Goal: Information Seeking & Learning: Learn about a topic

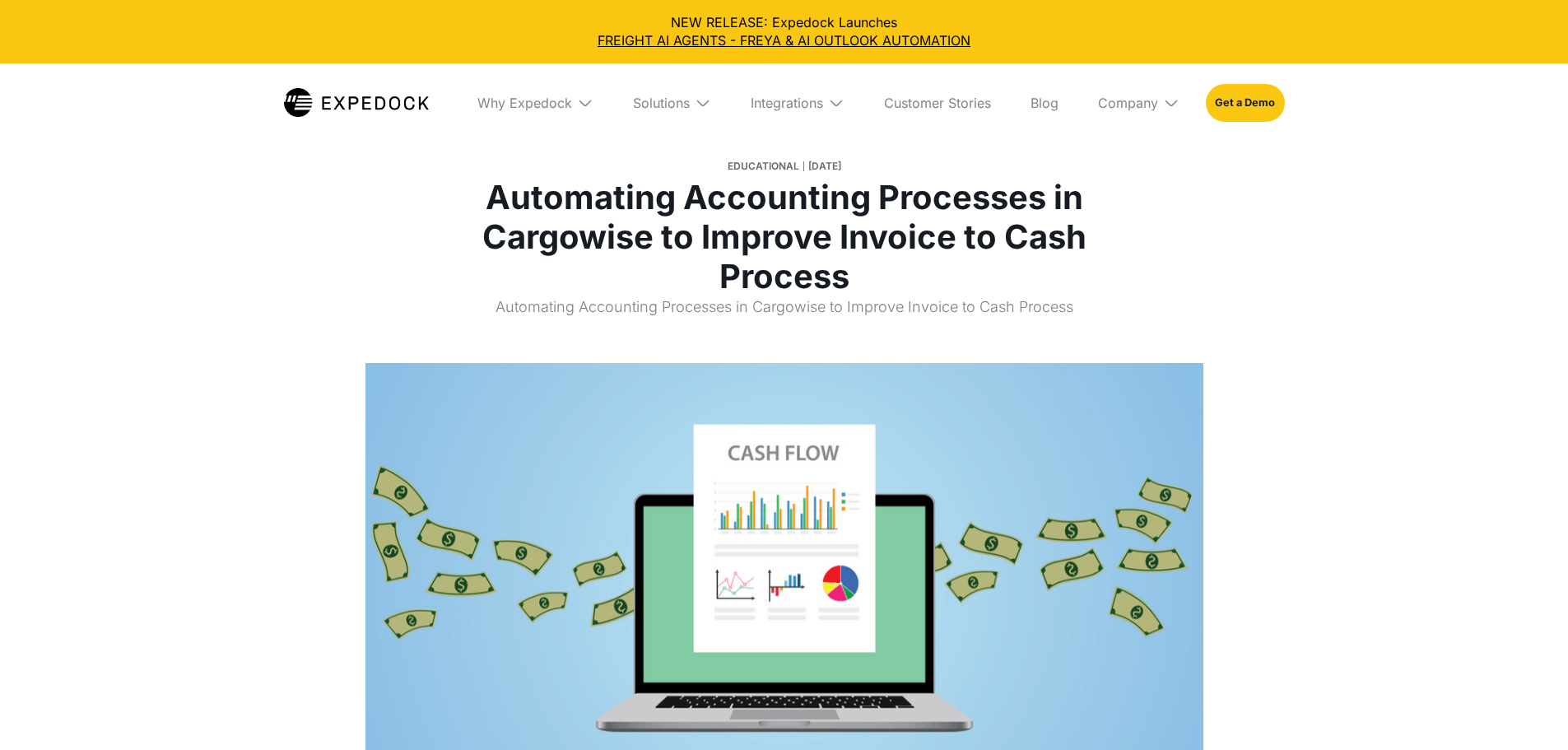
select select
click at [1186, 105] on div "Company" at bounding box center [1138, 103] width 108 height 79
click at [1182, 159] on link "About Us" at bounding box center [1138, 164] width 108 height 43
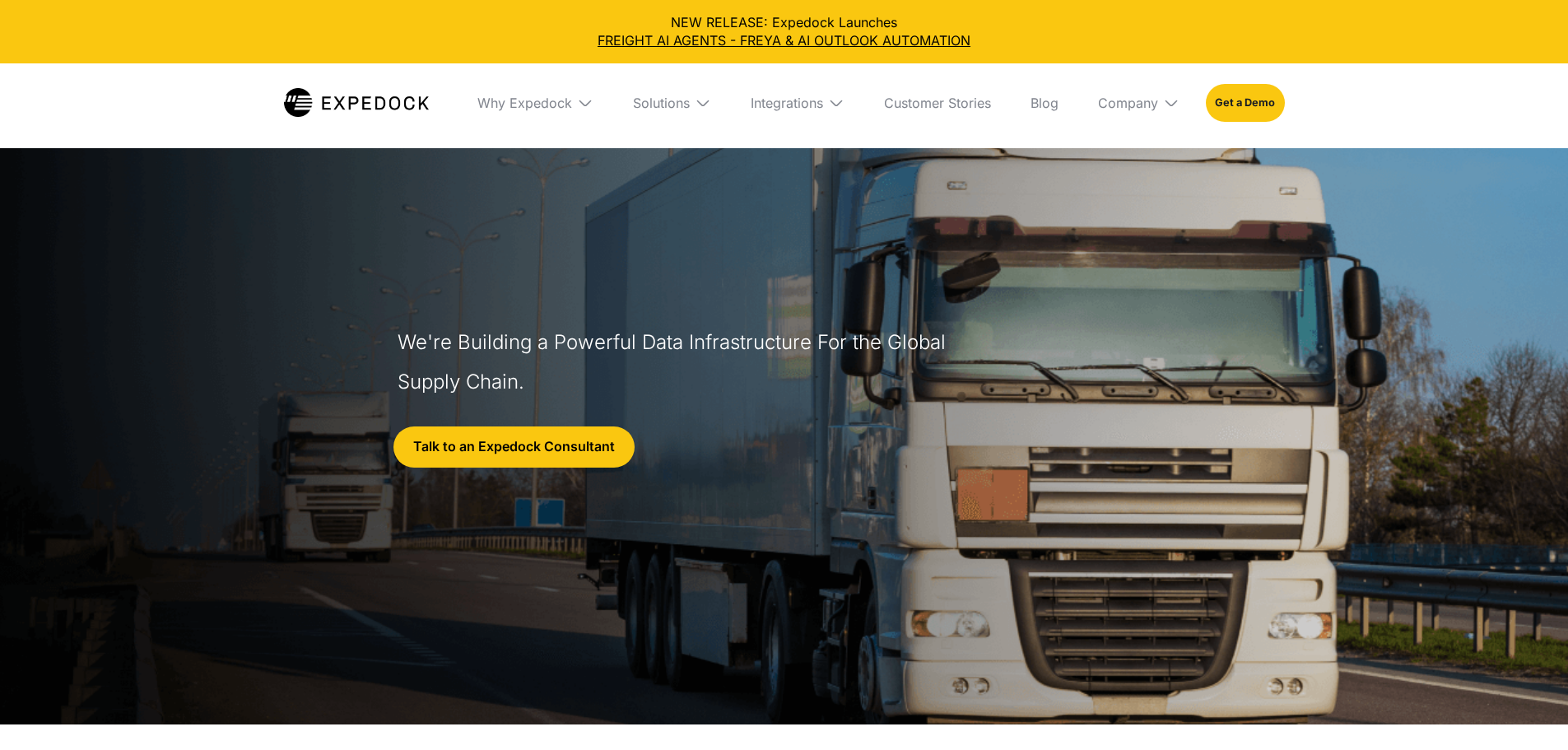
select select
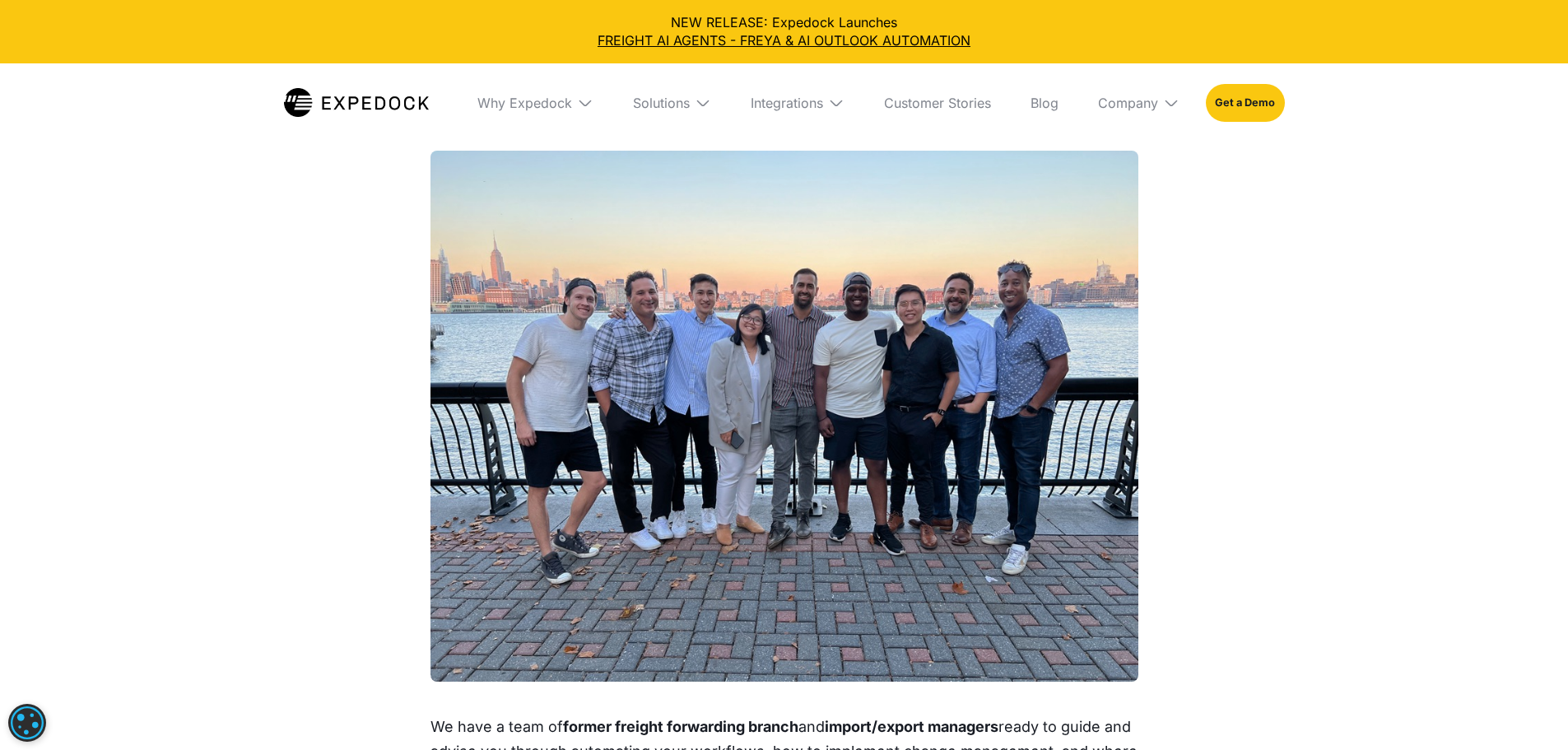
scroll to position [1729, 0]
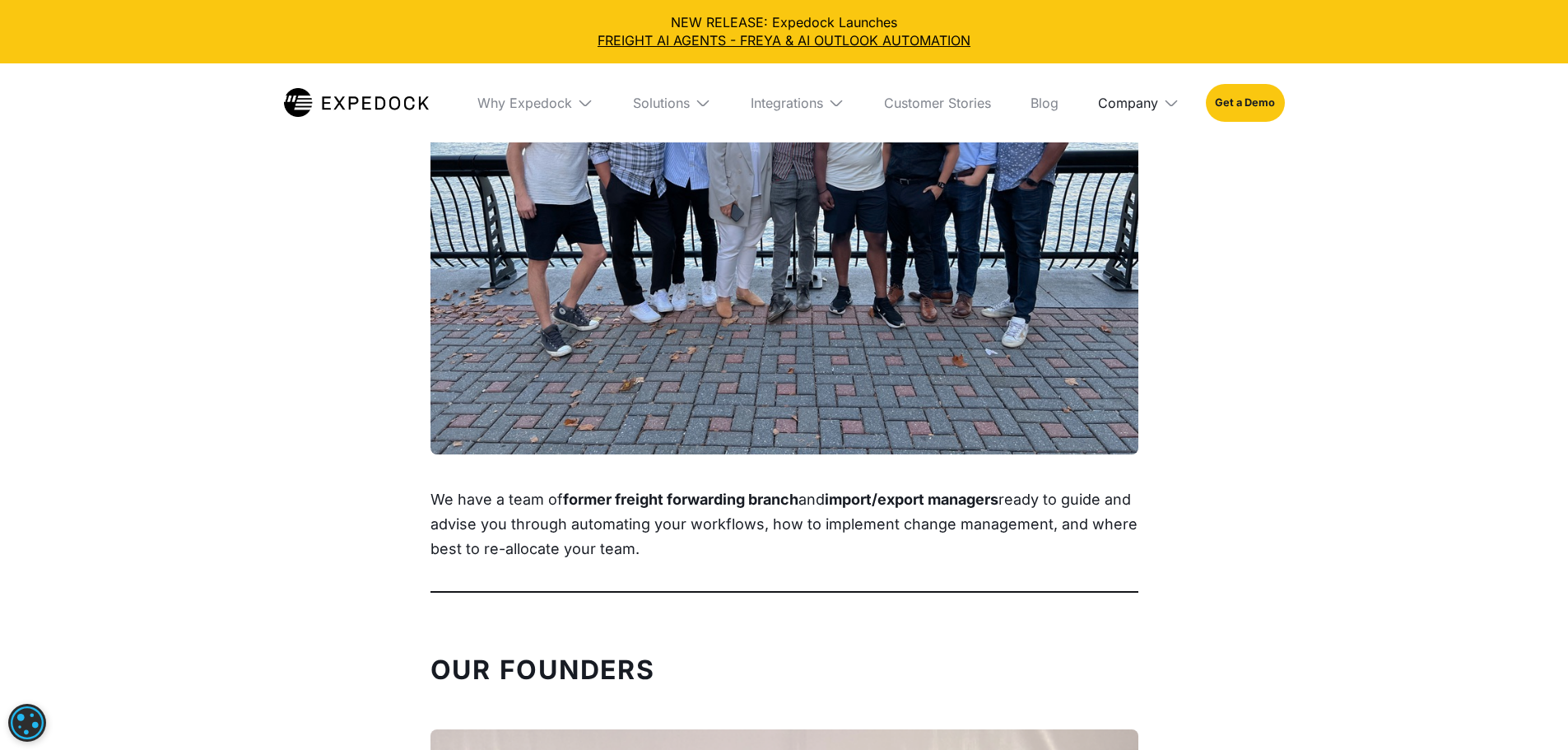
click at [1150, 111] on div "Company" at bounding box center [1128, 103] width 60 height 17
click at [1294, 229] on div "Our Team We have a team of former freight forwarding branch and import/export m…" at bounding box center [784, 218] width 1568 height 782
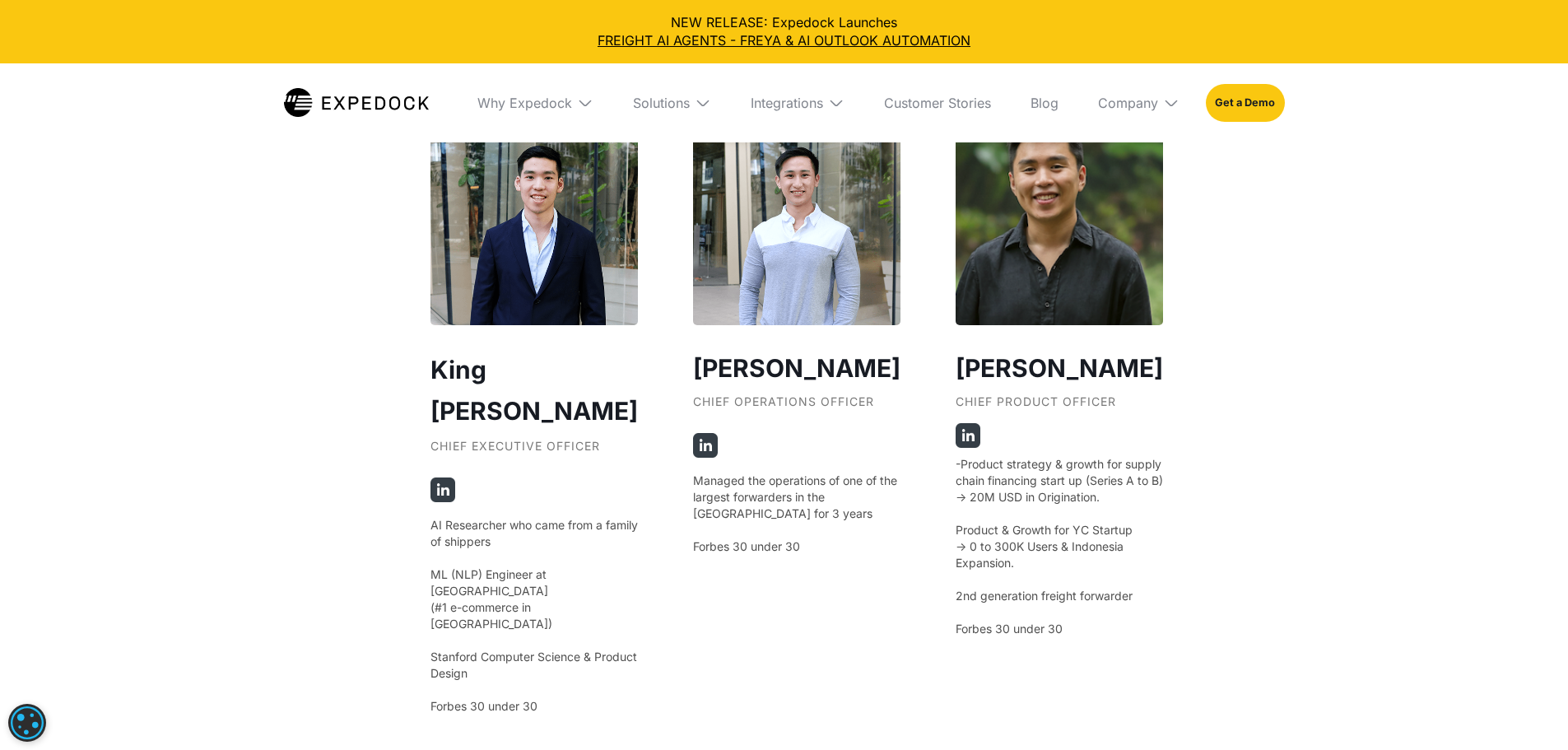
scroll to position [3047, 0]
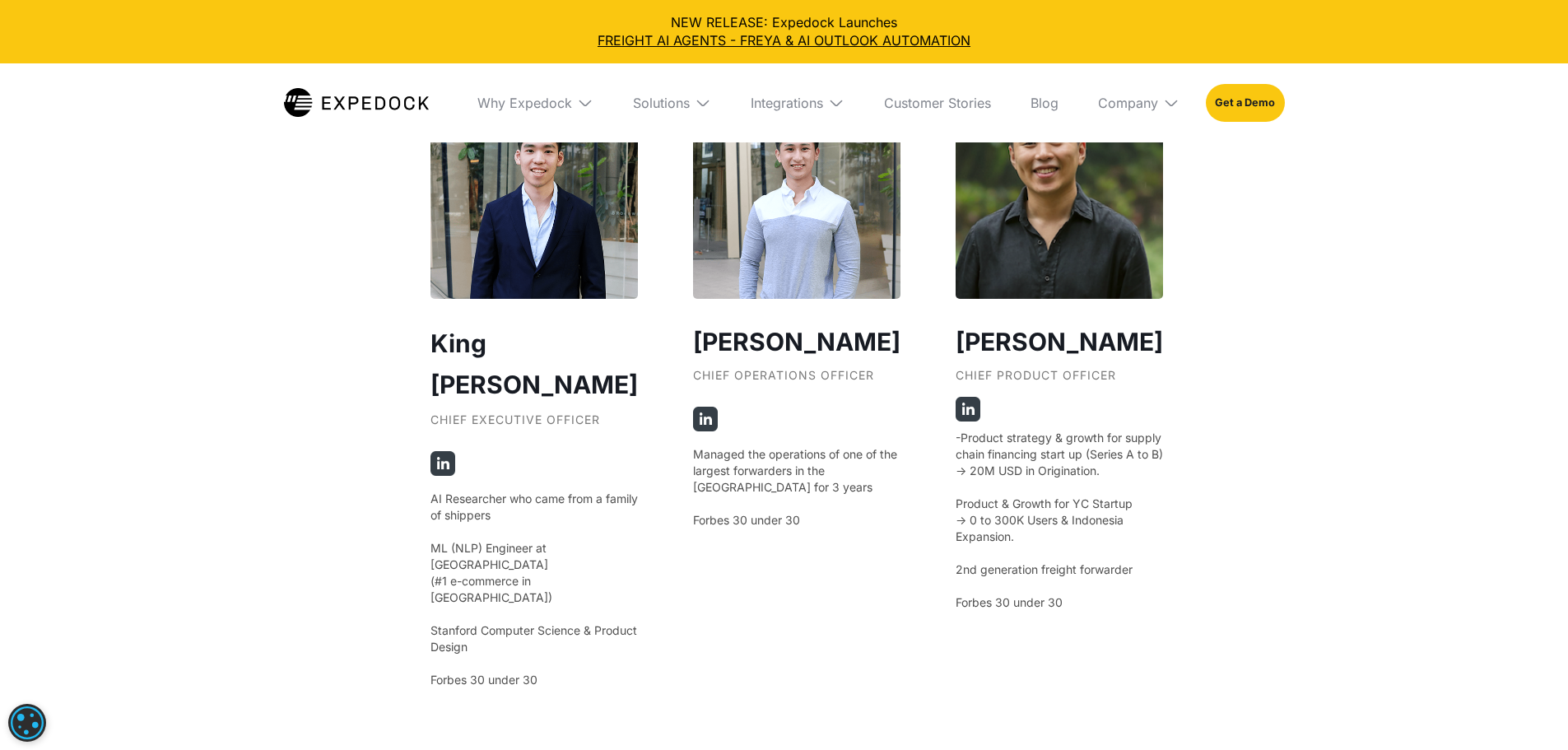
click at [1261, 214] on div "Our Founders ‍ King [PERSON_NAME] Chief Executive Officer AI Researcher who cam…" at bounding box center [784, 163] width 1568 height 1675
click at [1379, 397] on div "Our Founders ‍ King [PERSON_NAME] Chief Executive Officer AI Researcher who cam…" at bounding box center [784, 163] width 1568 height 1675
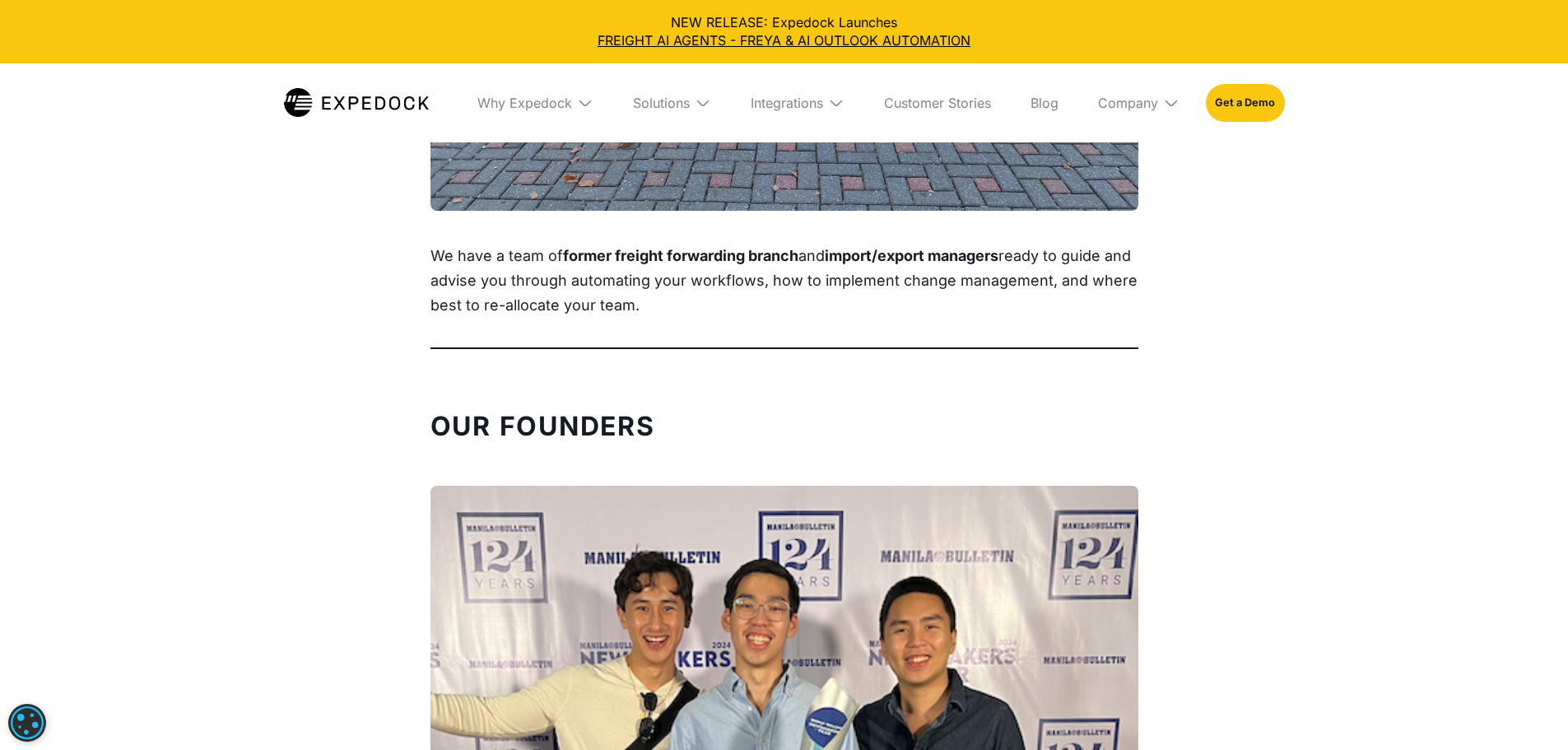
scroll to position [1812, 0]
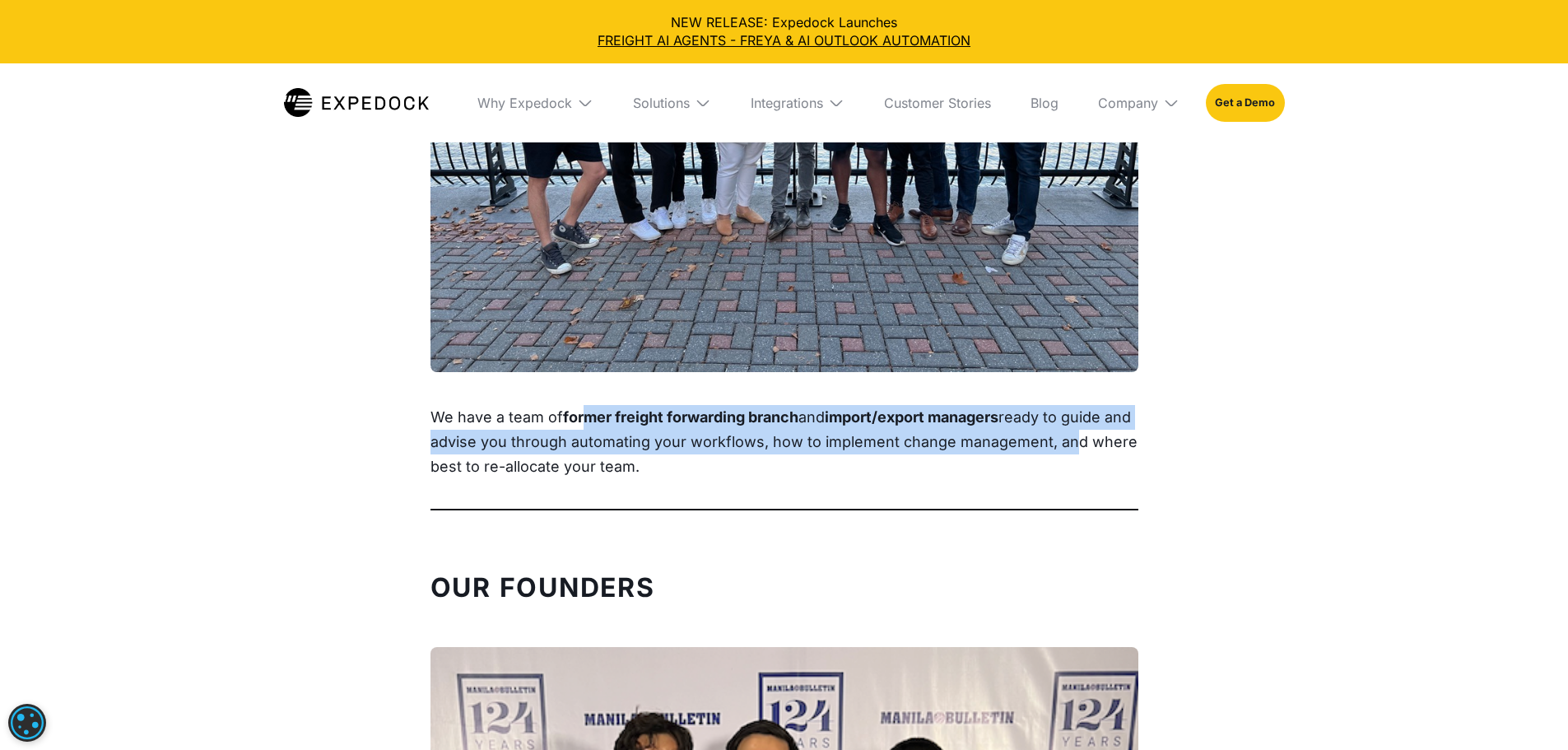
drag, startPoint x: 586, startPoint y: 535, endPoint x: 1086, endPoint y: 545, distance: 500.1
click at [1086, 479] on p "We have a team of former freight forwarding branch and import/export managers r…" at bounding box center [784, 442] width 708 height 74
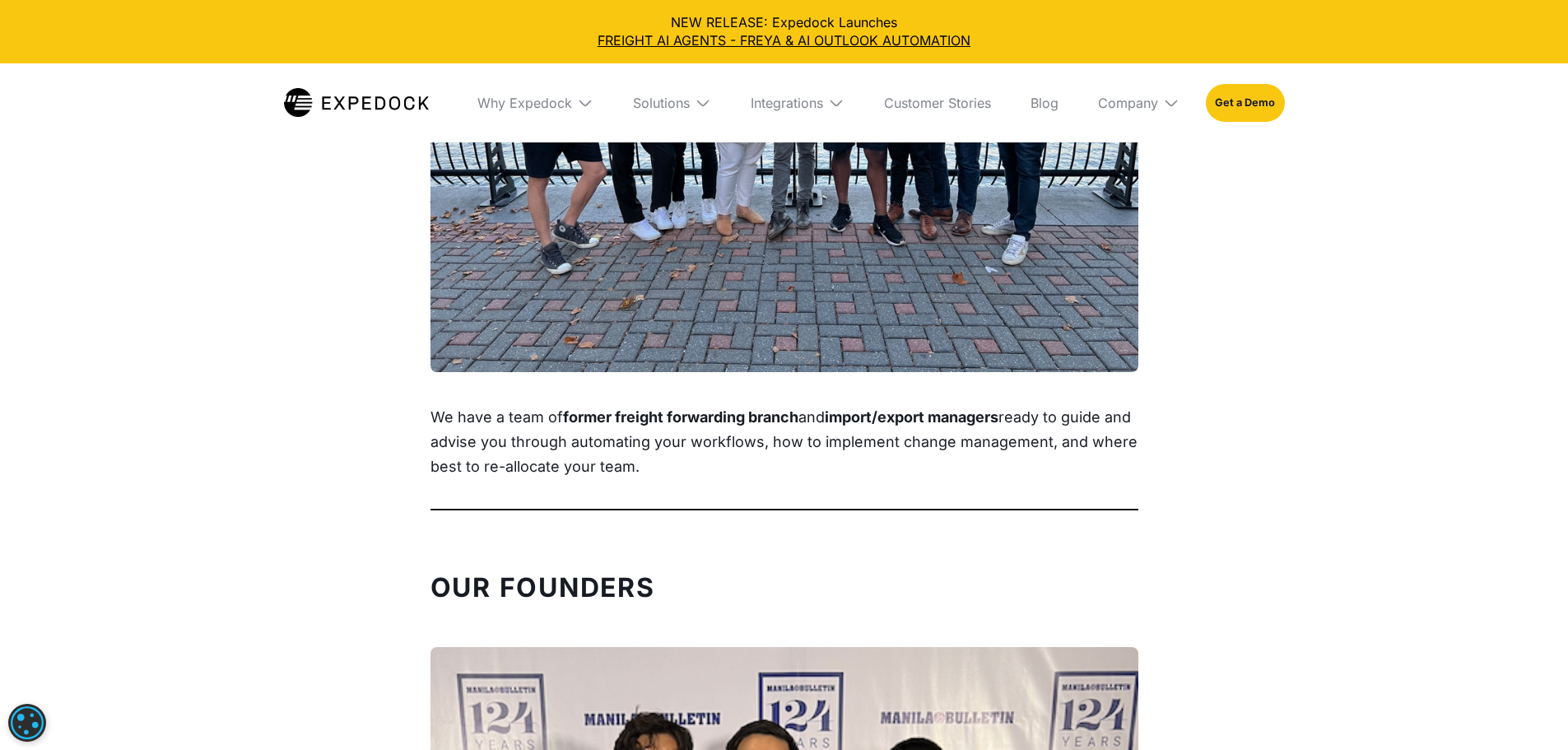
click at [1085, 479] on p "We have a team of former freight forwarding branch and import/export managers r…" at bounding box center [784, 442] width 708 height 74
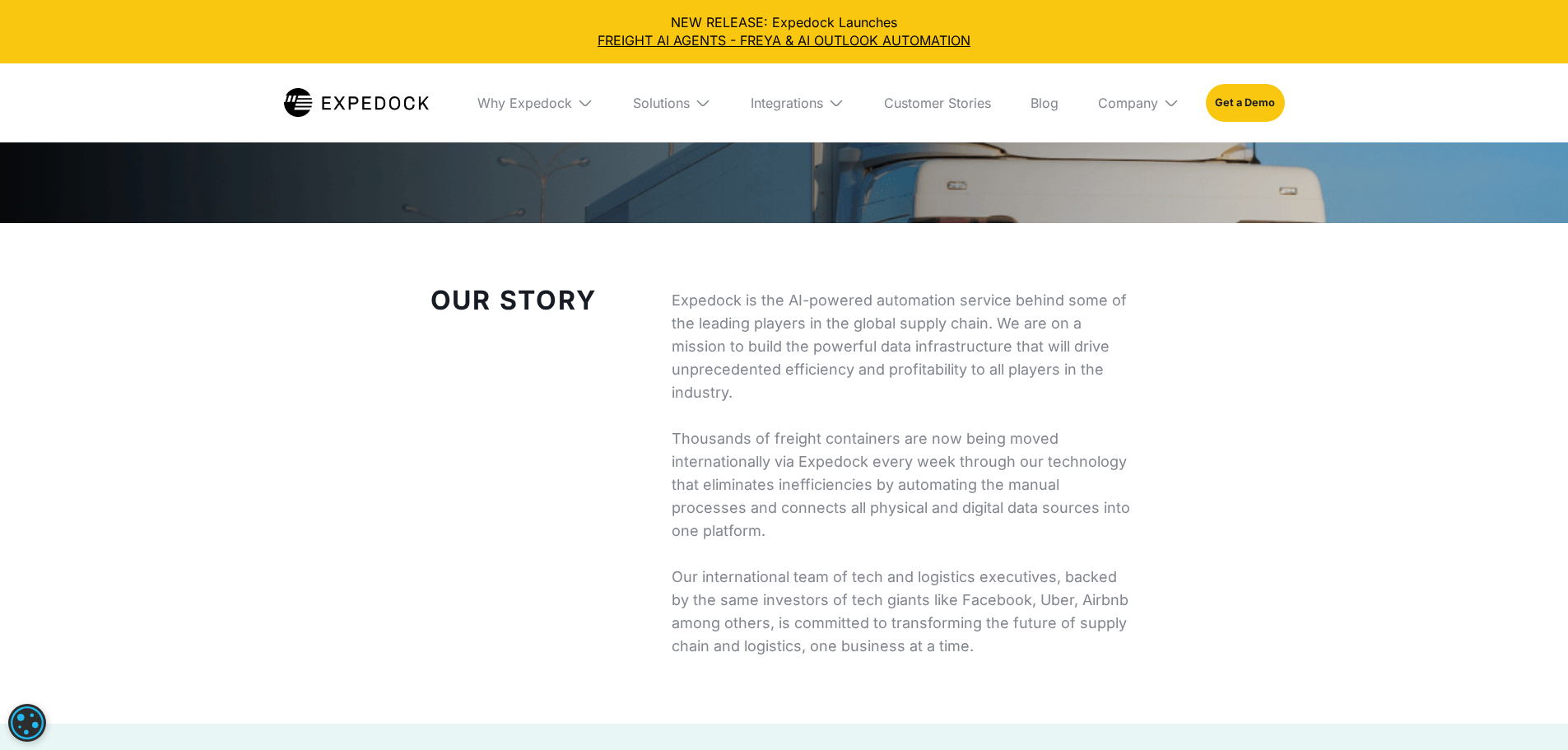
scroll to position [165, 0]
